Goal: Transaction & Acquisition: Purchase product/service

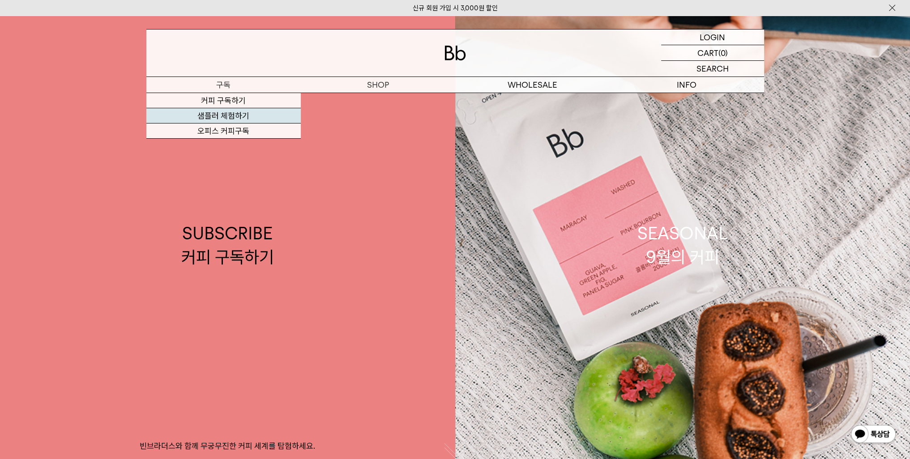
click at [232, 116] on link "샘플러 체험하기" at bounding box center [223, 115] width 154 height 15
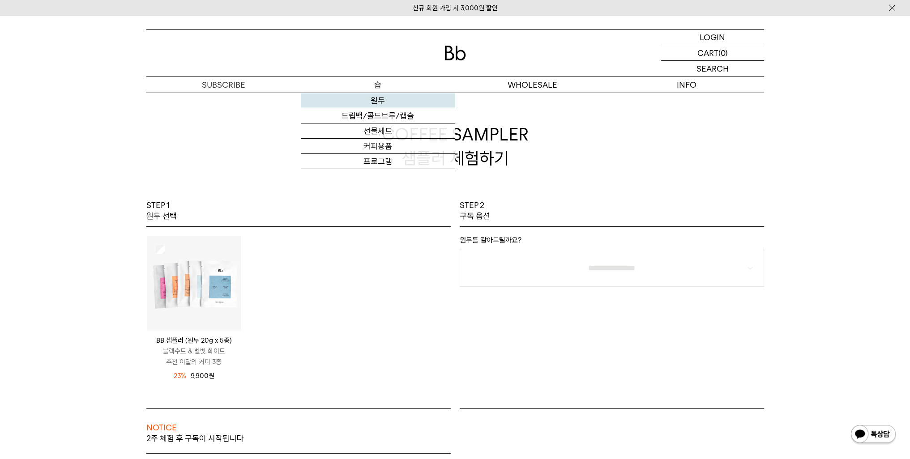
click at [376, 100] on link "원두" at bounding box center [378, 100] width 154 height 15
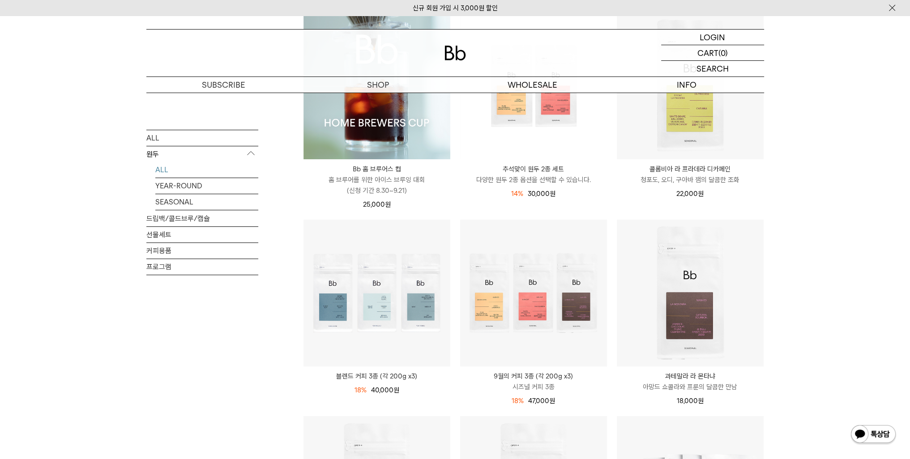
scroll to position [179, 0]
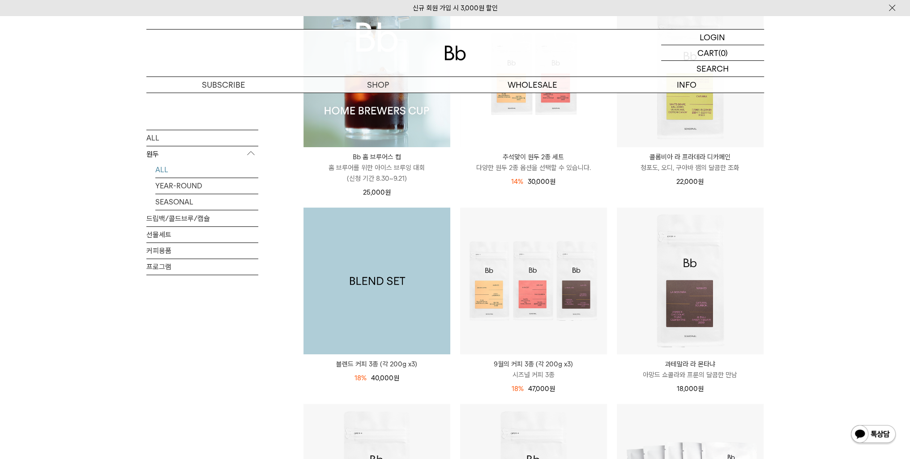
click at [376, 304] on img at bounding box center [376, 281] width 147 height 147
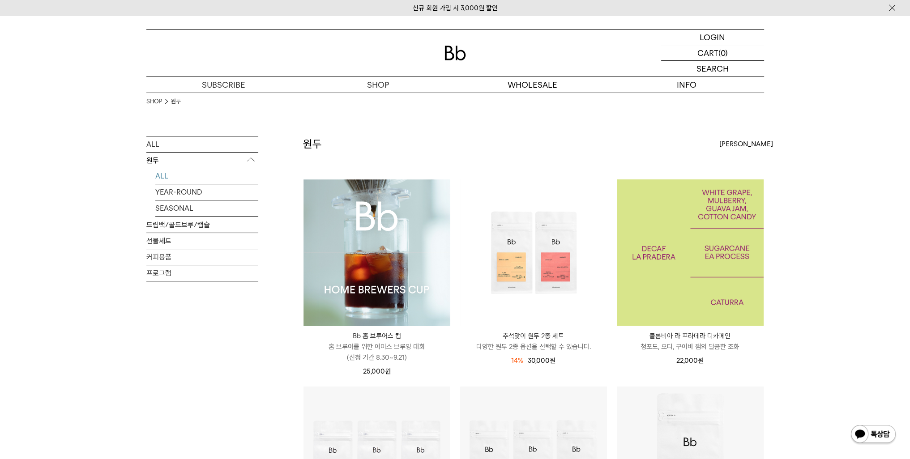
click at [698, 294] on img at bounding box center [690, 252] width 147 height 147
